Goal: Task Accomplishment & Management: Use online tool/utility

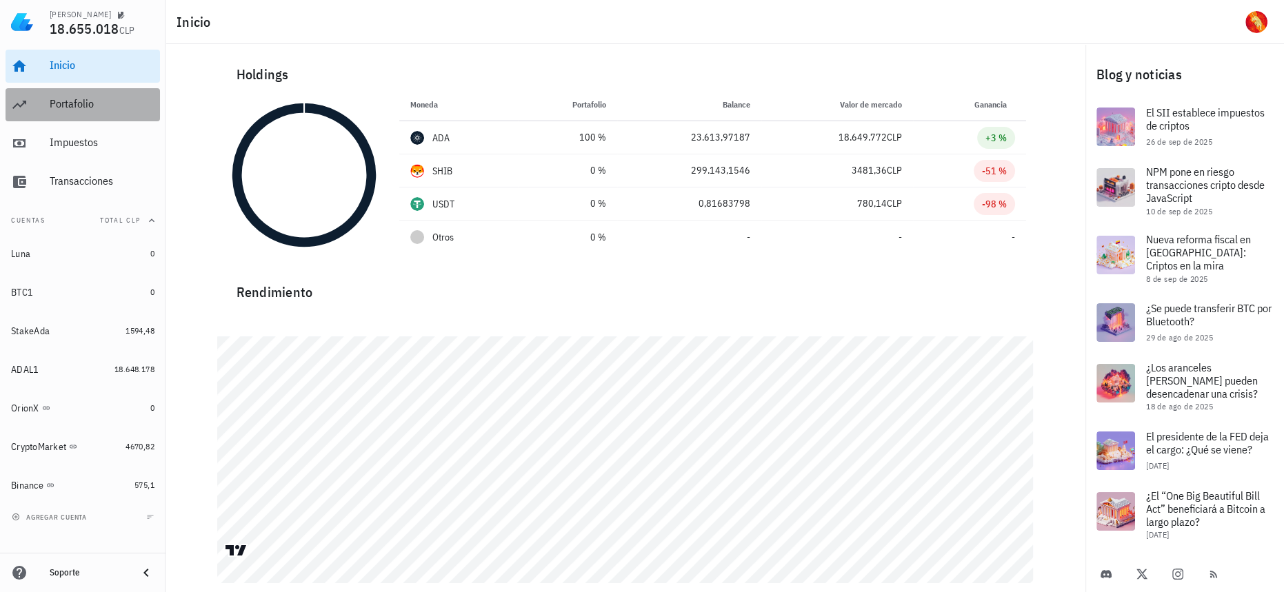
click at [43, 104] on link "Portafolio" at bounding box center [83, 104] width 154 height 33
click at [116, 99] on div "Portafolio" at bounding box center [102, 103] width 105 height 13
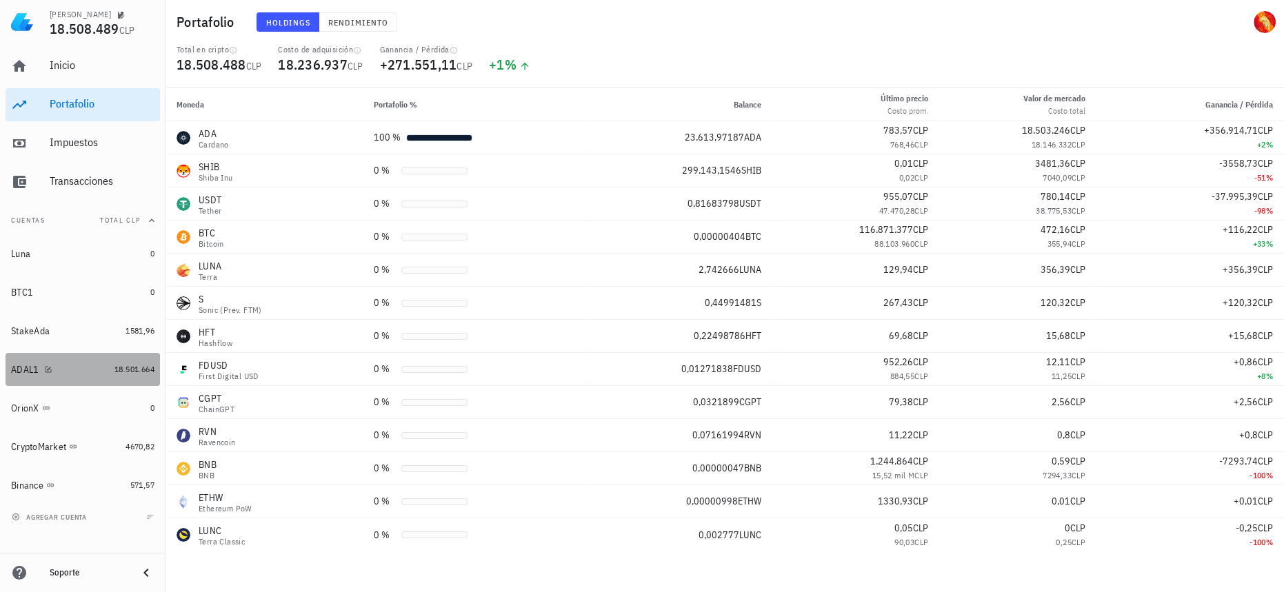
click at [119, 376] on link "ADAL1 18.501.664" at bounding box center [83, 369] width 154 height 33
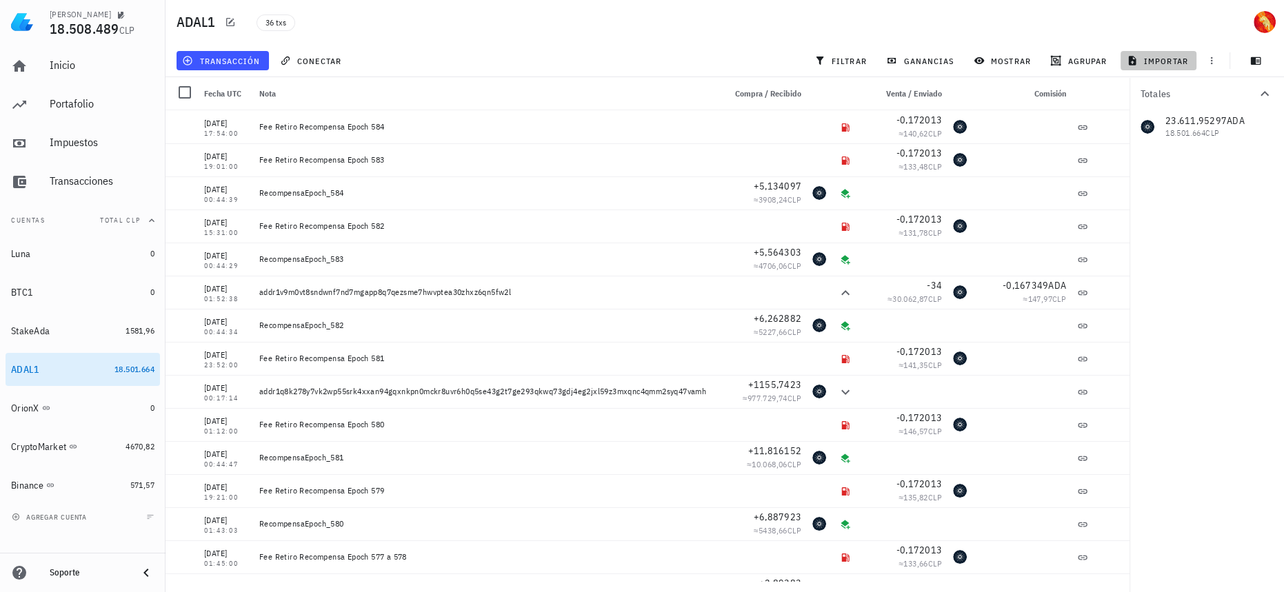
click at [1142, 63] on span "importar" at bounding box center [1158, 60] width 59 height 11
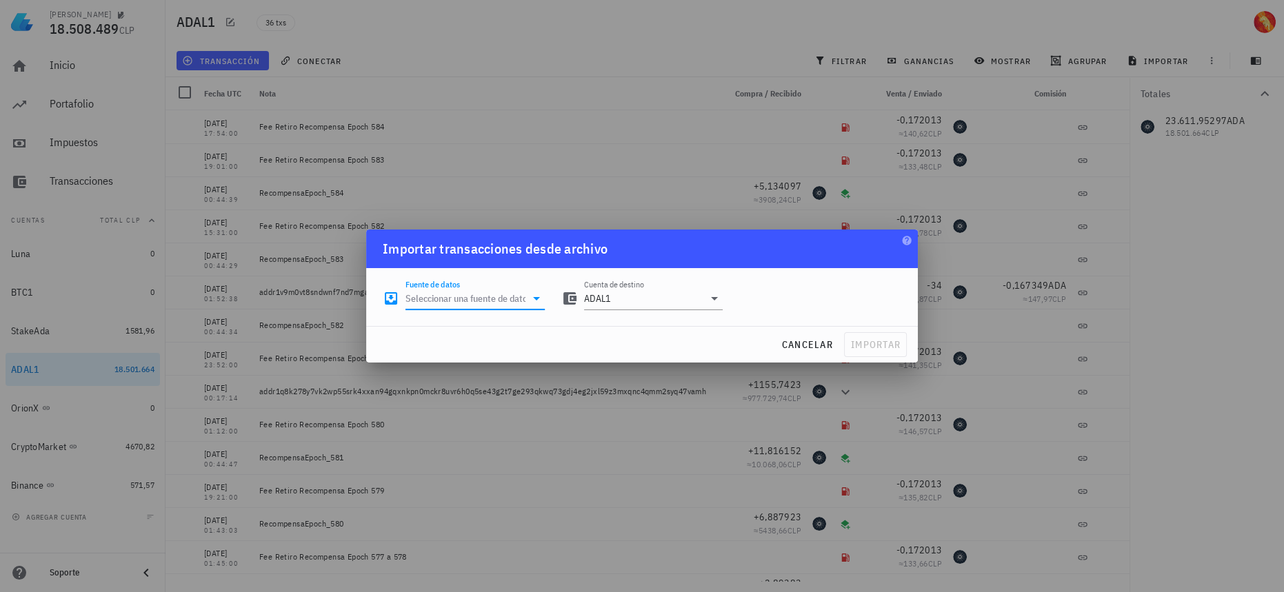
click at [505, 301] on input "Fuente de datos" at bounding box center [465, 299] width 120 height 22
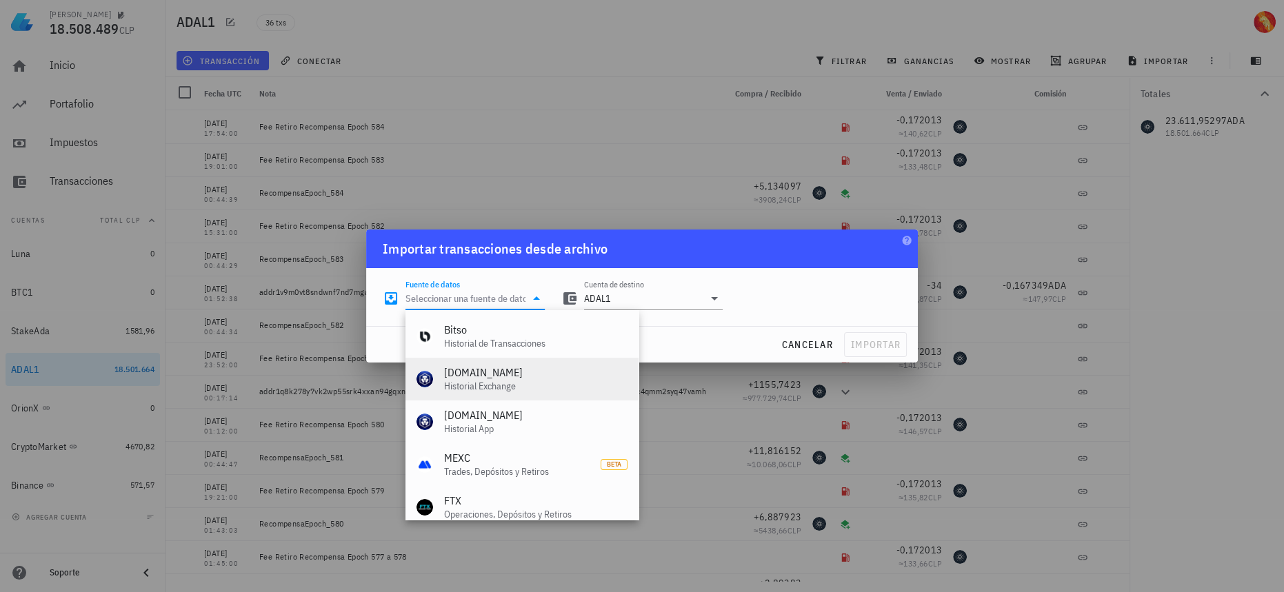
scroll to position [617, 0]
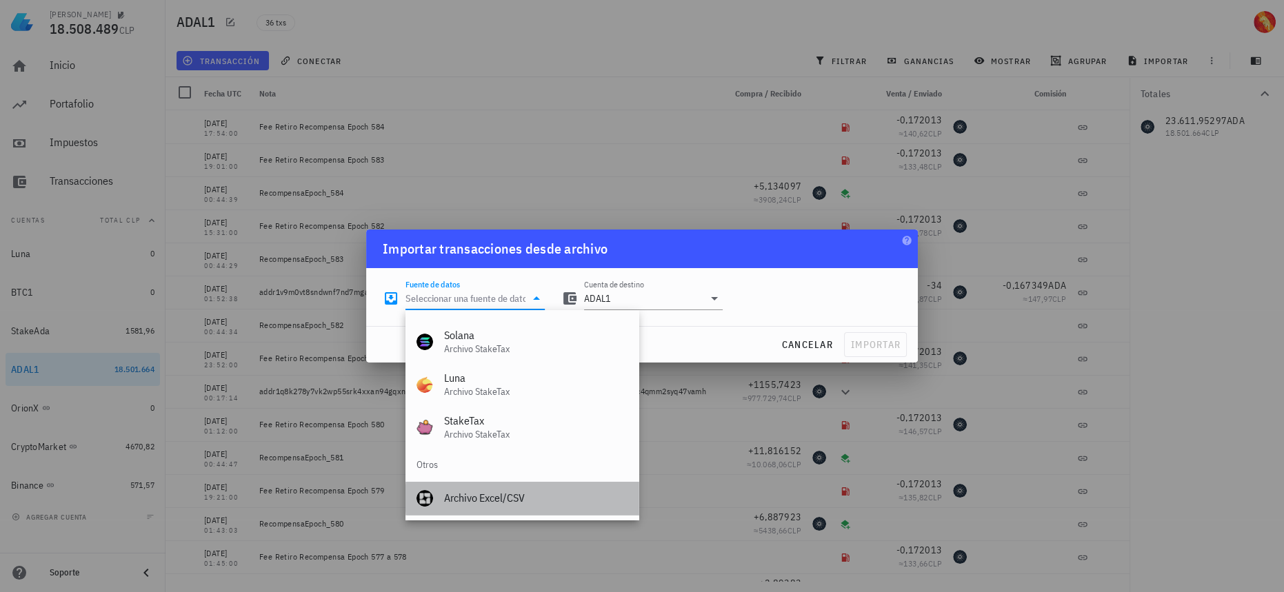
click at [527, 502] on div "Archivo Excel/CSV" at bounding box center [535, 498] width 183 height 13
type input "Archivo Excel/CSV"
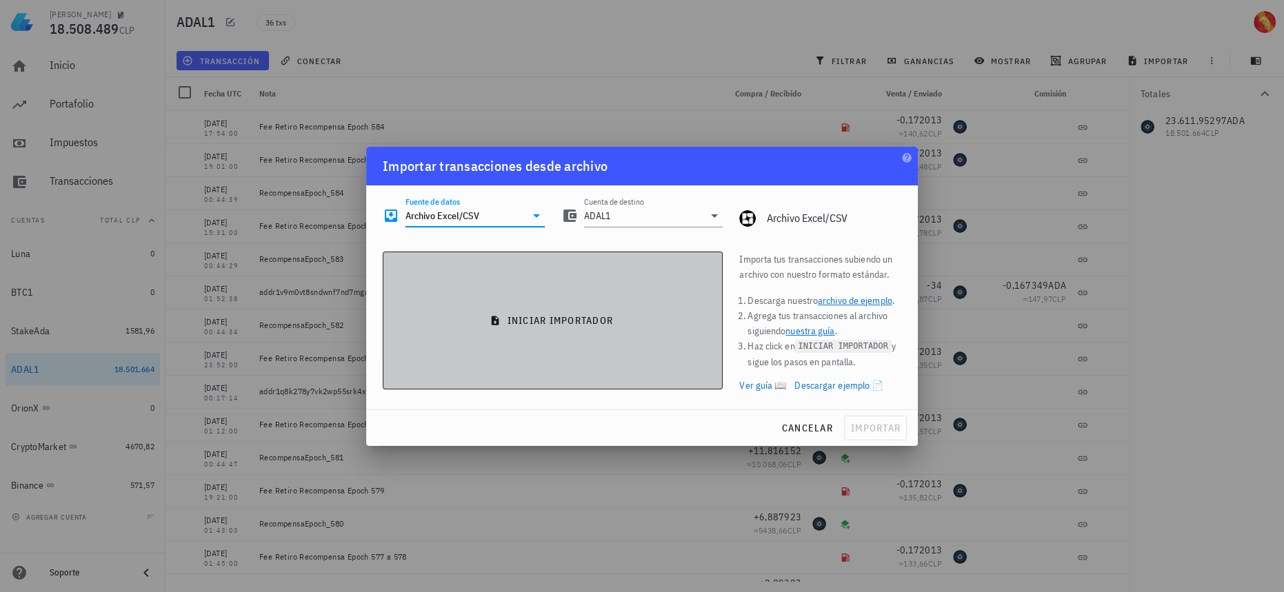
click at [549, 332] on button "iniciar importador" at bounding box center [553, 321] width 340 height 138
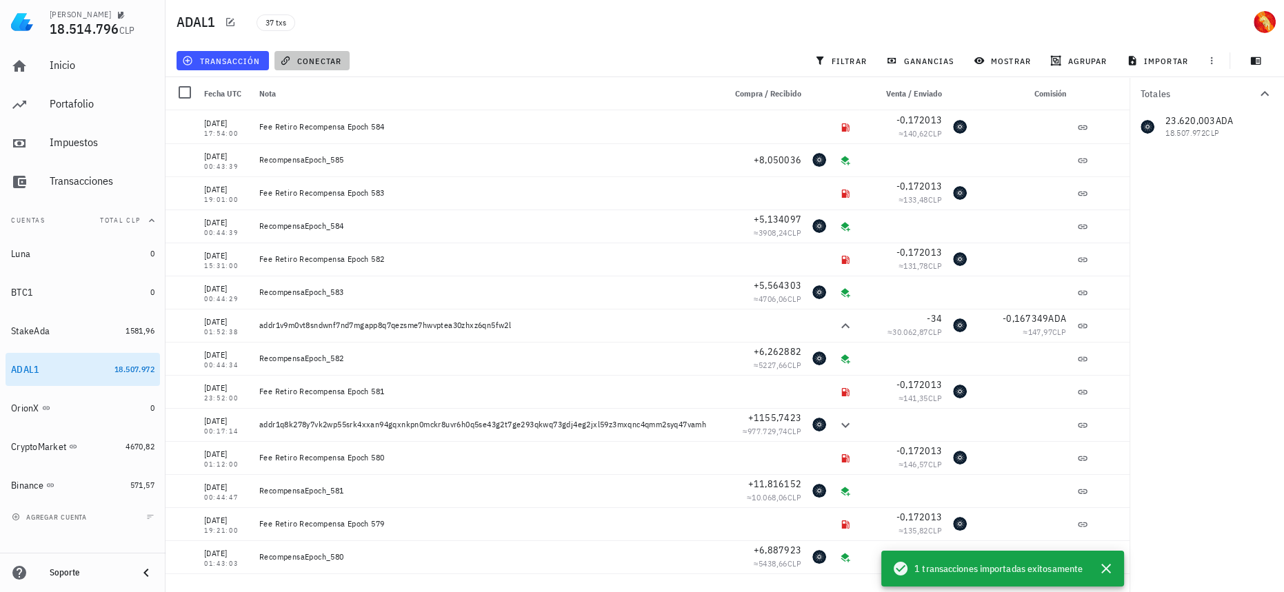
click at [320, 66] on span "conectar" at bounding box center [312, 60] width 59 height 11
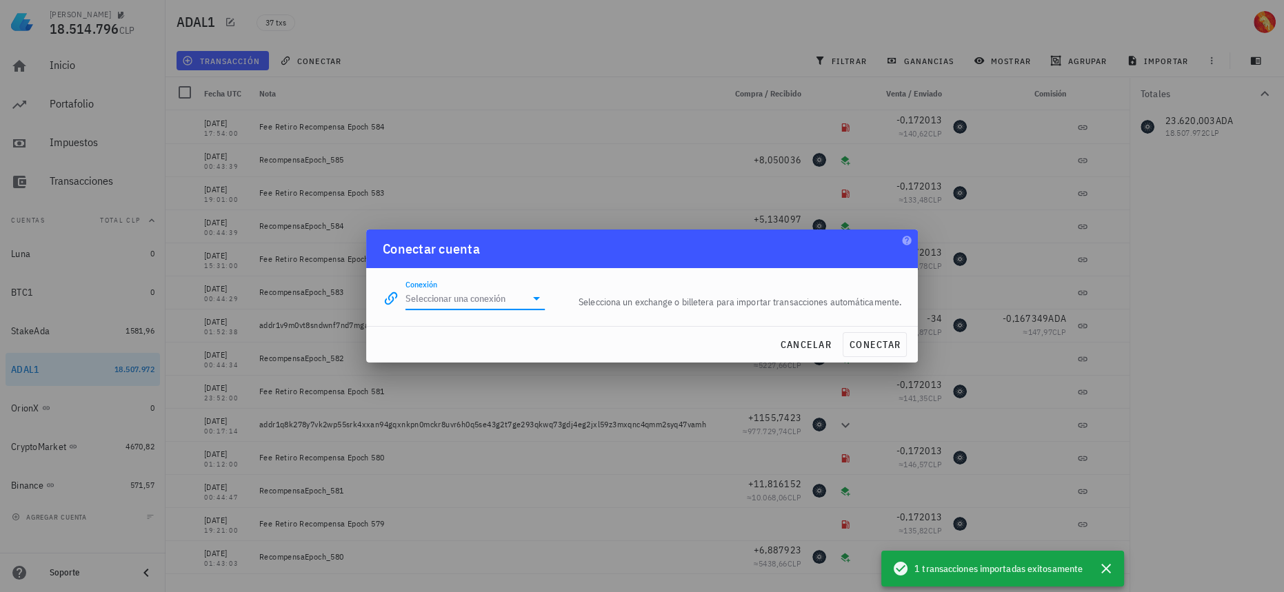
click at [517, 307] on input "Conexión" at bounding box center [465, 299] width 120 height 22
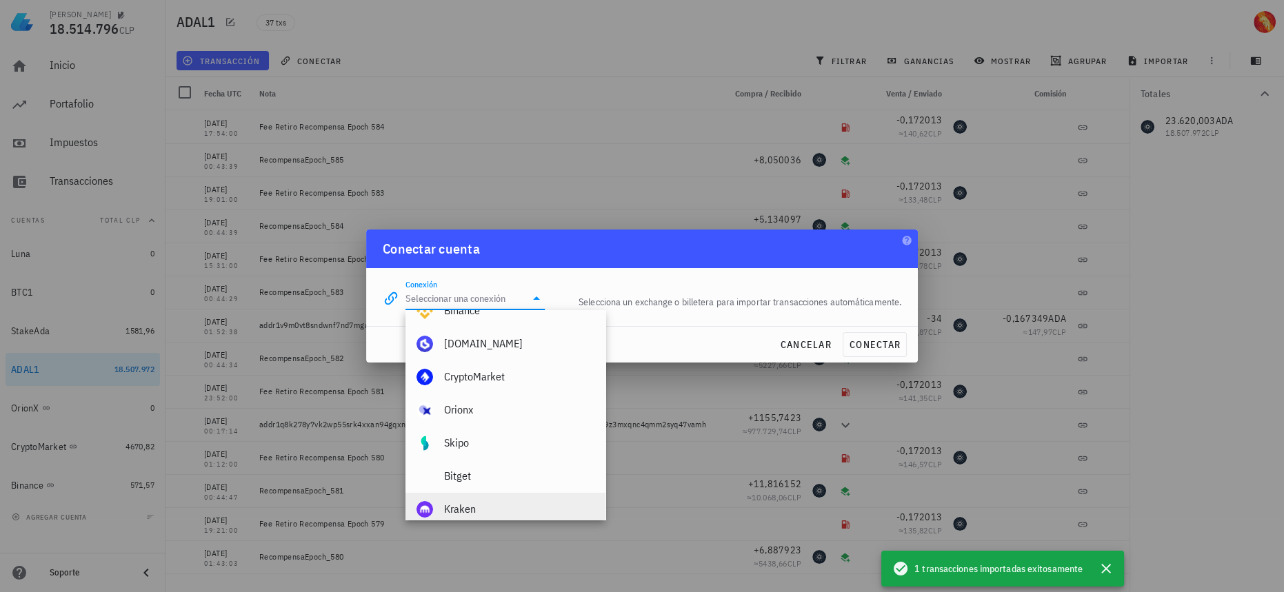
scroll to position [0, 0]
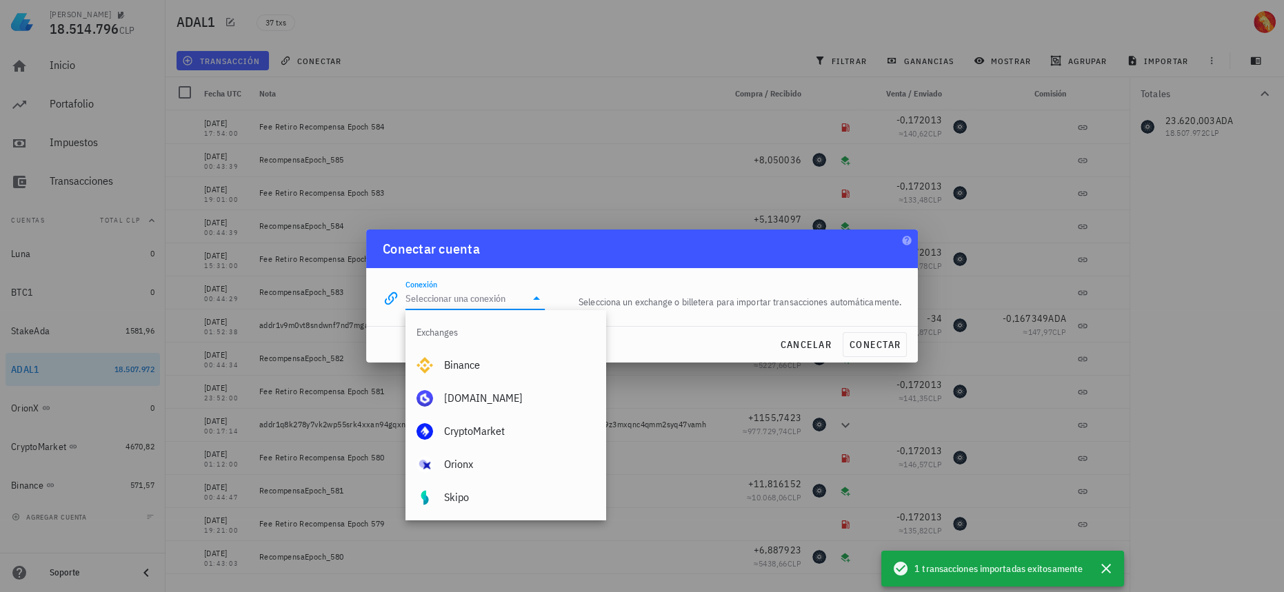
click at [834, 265] on div "Conectar cuenta" at bounding box center [642, 249] width 552 height 39
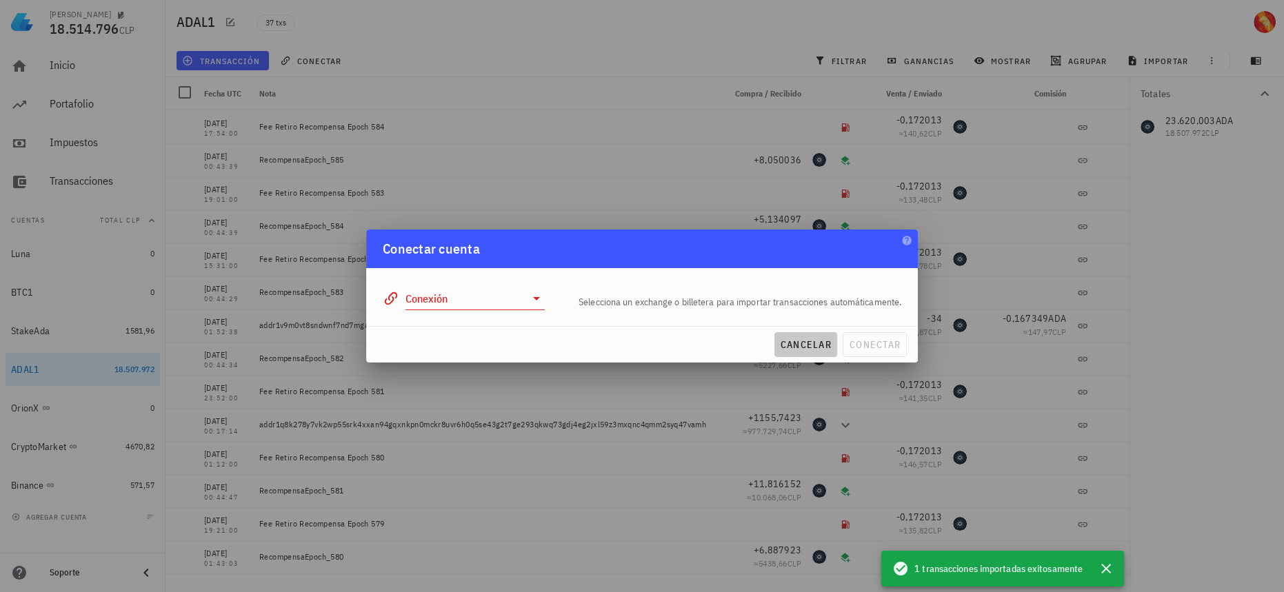
click at [820, 354] on button "cancelar" at bounding box center [805, 344] width 63 height 25
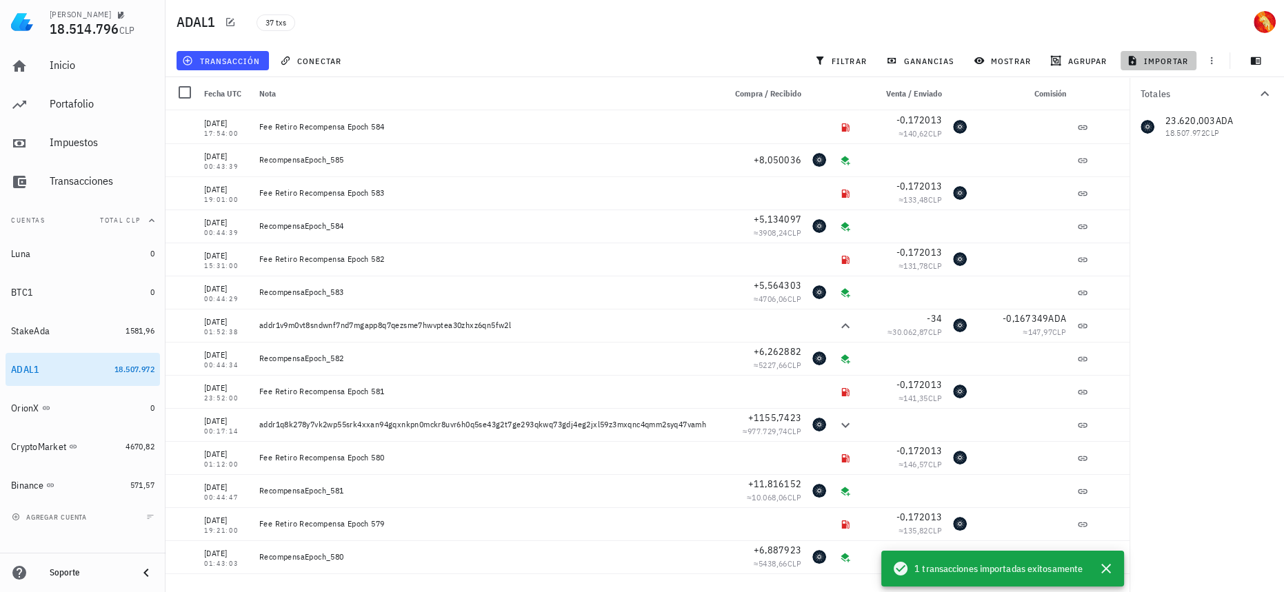
click at [1191, 54] on button "importar" at bounding box center [1158, 60] width 76 height 19
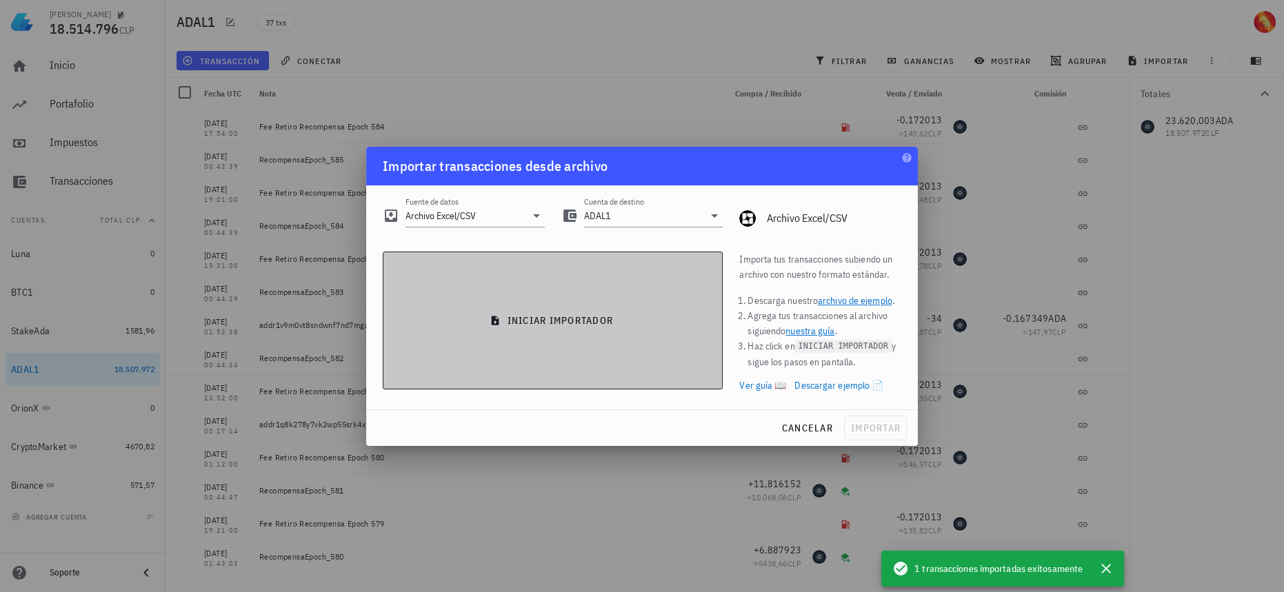
click at [544, 287] on button "iniciar importador" at bounding box center [553, 321] width 340 height 138
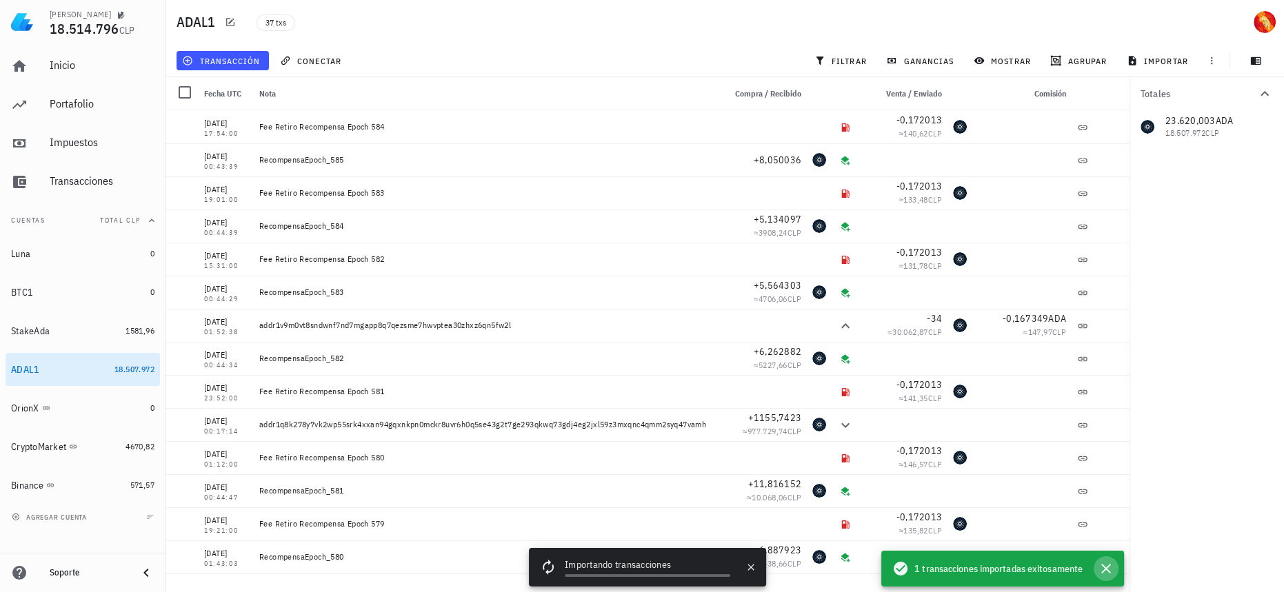
click at [1109, 574] on icon "button" at bounding box center [1106, 569] width 17 height 17
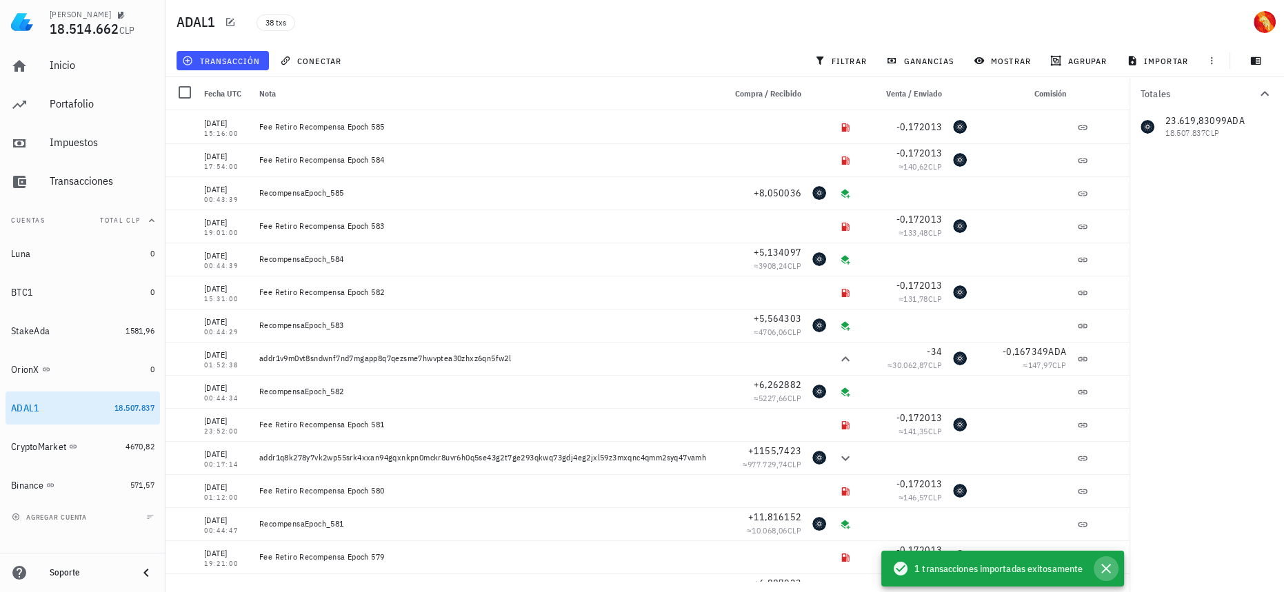
click at [1109, 569] on icon "button" at bounding box center [1106, 569] width 17 height 17
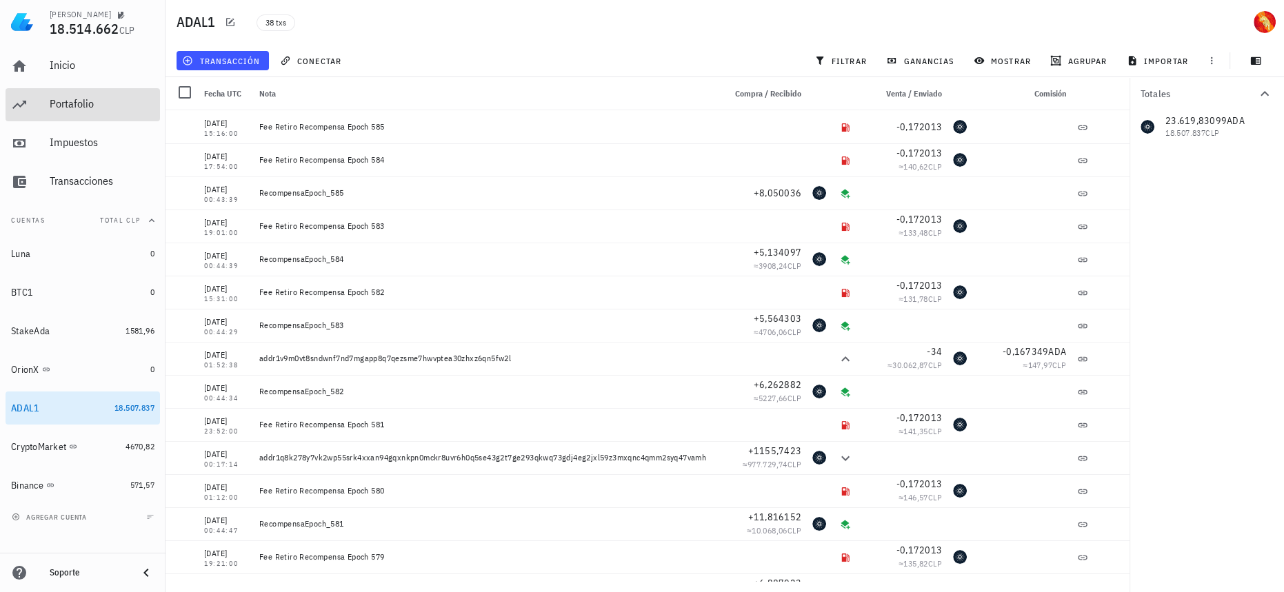
click at [123, 107] on div "Portafolio" at bounding box center [102, 103] width 105 height 13
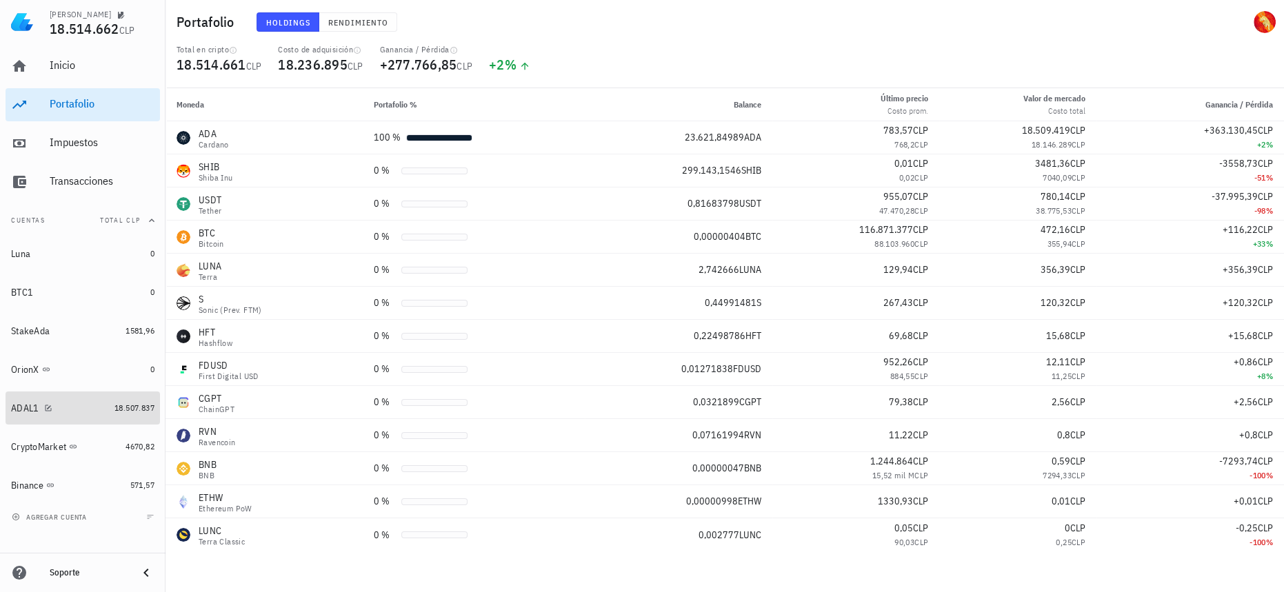
click at [136, 397] on link "ADAL1 18.507.837" at bounding box center [83, 408] width 154 height 33
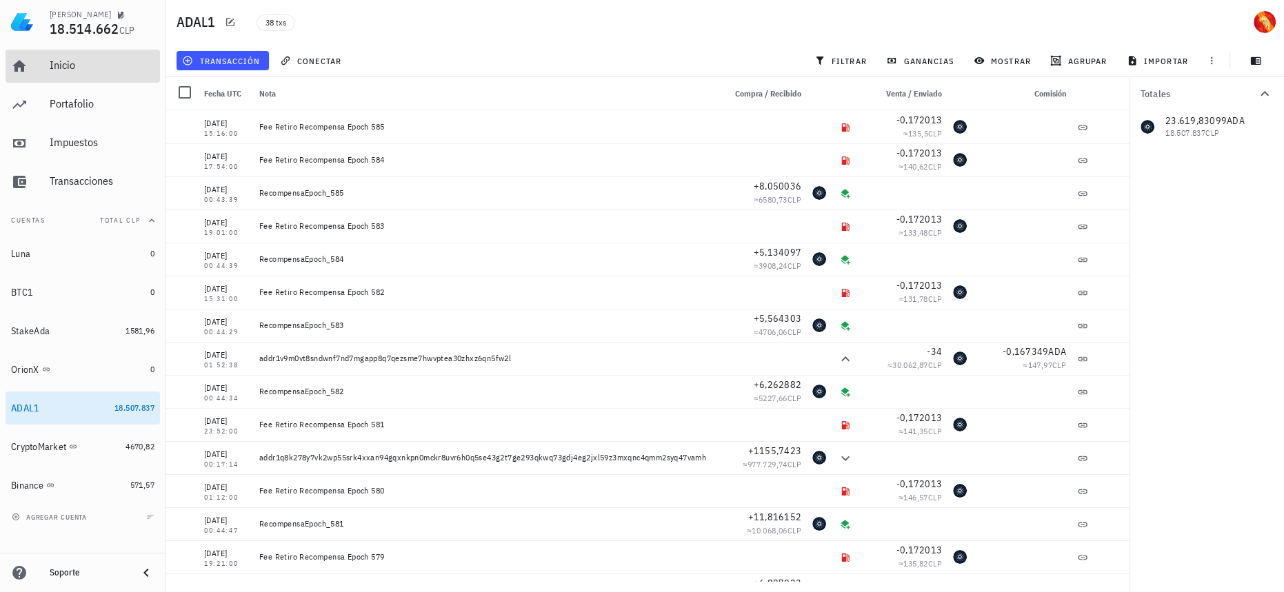
click at [99, 64] on div "Inicio" at bounding box center [102, 65] width 105 height 13
